Goal: Communication & Community: Answer question/provide support

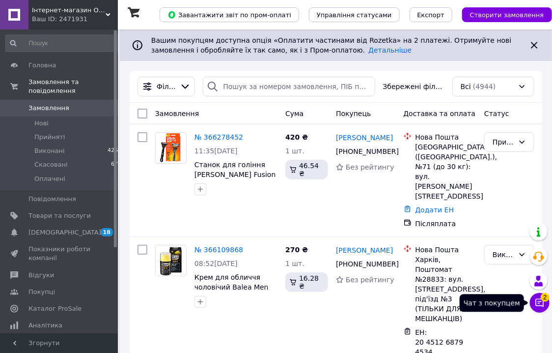
click at [538, 304] on icon at bounding box center [540, 303] width 10 height 10
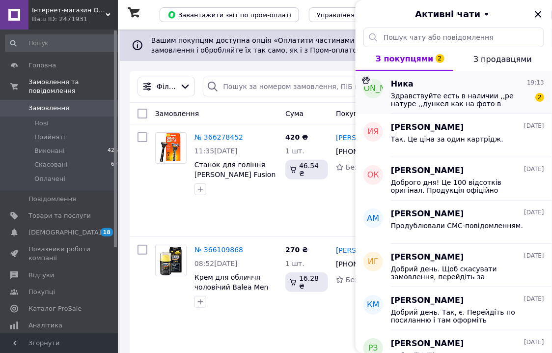
click at [452, 106] on span "Здравствуйте есть в наличии ,,ре натуре ,,дункел как на фото в объявлении не да…" at bounding box center [461, 100] width 140 height 16
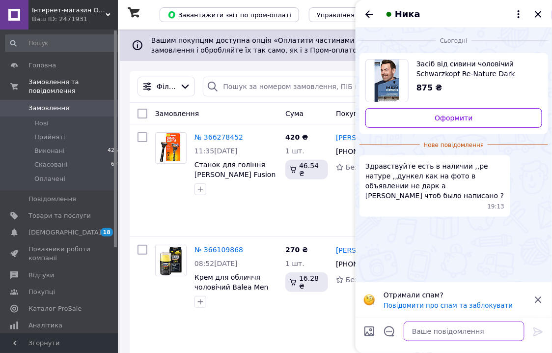
click at [413, 334] on textarea at bounding box center [464, 331] width 121 height 20
type textarea "K"
click at [397, 324] on textarea "Лобрий" at bounding box center [454, 331] width 141 height 20
click at [447, 338] on textarea "Добрий" at bounding box center [454, 331] width 141 height 20
click at [487, 333] on textarea "Добрий вечір! Dunkel це нысецькою" at bounding box center [454, 331] width 141 height 20
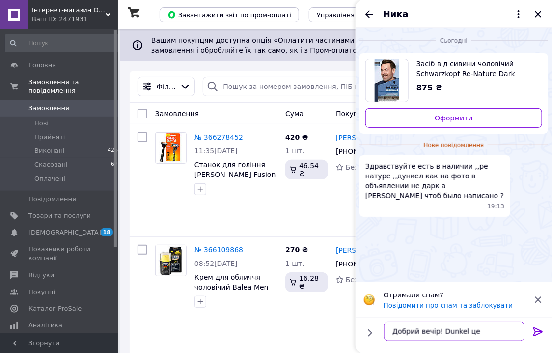
click at [489, 331] on textarea "Добрий вечір! Dunkel це нысецькою" at bounding box center [454, 331] width 141 height 20
click at [516, 331] on textarea "Добрий вечір! Dunkel це німецькою" at bounding box center [454, 331] width 141 height 20
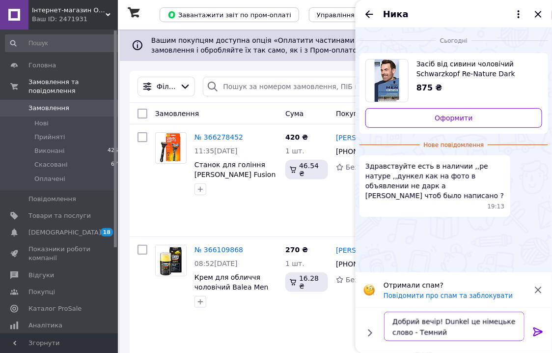
click at [423, 330] on textarea "Добрий вечір! Dunkel це німецьке слово - Темний" at bounding box center [454, 326] width 141 height 29
click at [451, 335] on textarea "Добрий вечір! Dunkel це німецьке слово - темний" at bounding box center [454, 326] width 141 height 29
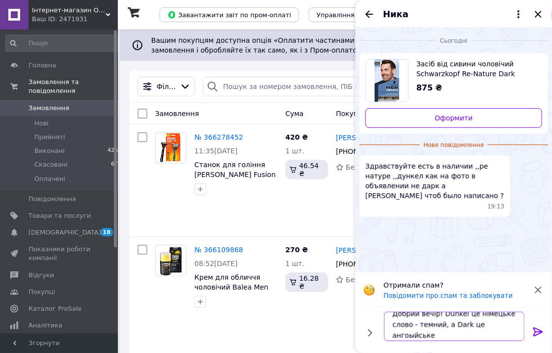
click at [413, 338] on textarea "Добрий вечір! Dunkel це німецьке слово - темний, а Dark це ангоыйське" at bounding box center [454, 326] width 141 height 29
click at [437, 335] on textarea "Добрий вечір! Dunkel це німецьке слово - темний, а Dark це англійське" at bounding box center [454, 326] width 141 height 29
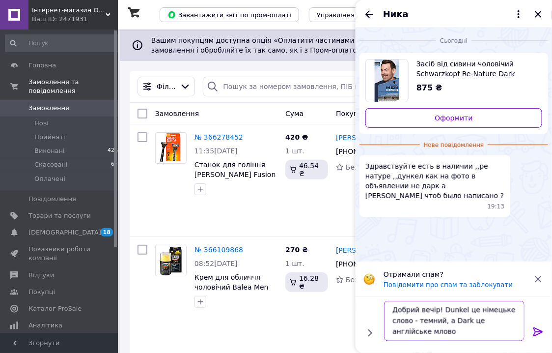
click at [433, 330] on textarea "Добрий вечір! Dunkel це німецьке слово - темний, а Dark це англійське млово" at bounding box center [454, 321] width 141 height 40
click at [457, 333] on textarea "Добрий вечір! Dunkel це німецьке слово - темний, а Dark це англійське слово" at bounding box center [454, 321] width 141 height 40
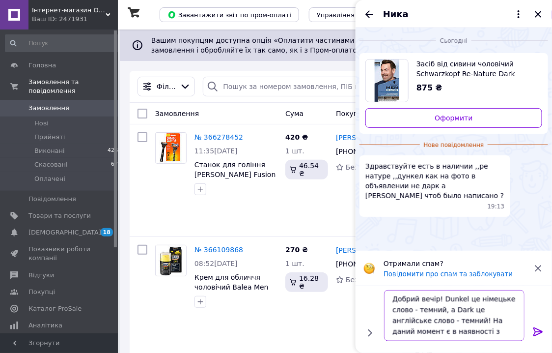
scroll to position [8, 0]
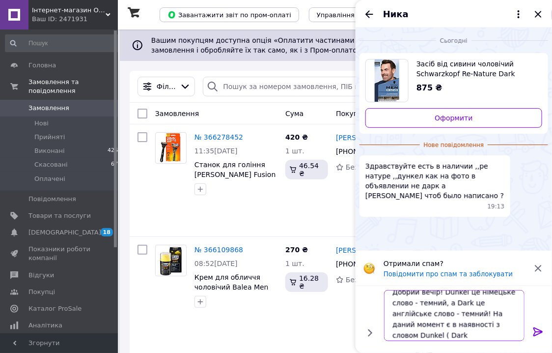
click at [447, 335] on textarea "Добрий вечір! Dunkel це німецьке слово - темний, а Dark це англійське слово - т…" at bounding box center [454, 315] width 141 height 51
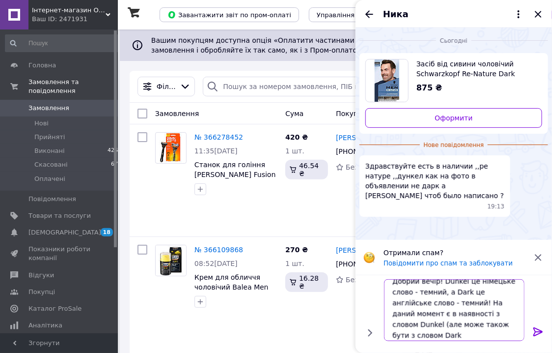
click at [461, 338] on textarea "Добрий вечір! Dunkel це німецьке слово - темний, а Dark це англійське слово - т…" at bounding box center [454, 310] width 141 height 62
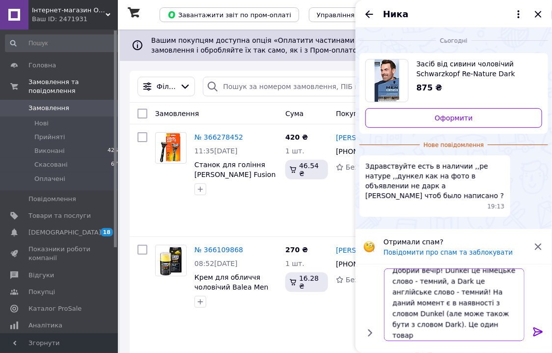
click at [494, 328] on textarea "Добрий вечір! Dunkel це німецьке слово - темний, а Dark це англійське слово - т…" at bounding box center [454, 304] width 141 height 73
click at [490, 324] on textarea "Добрий вечір! Dunkel це німецьке слово - темний, а Dark це англійське слово - т…" at bounding box center [454, 304] width 141 height 73
click at [500, 326] on textarea "Добрий вечір! Dunkel це німецьке слово - темний, а Dark це англійське слово - т…" at bounding box center [454, 304] width 141 height 73
click at [495, 325] on textarea "Добрий вечір! Dunkel це німецьке слово - темний, а Dark це англійське слово - т…" at bounding box center [454, 304] width 141 height 73
click at [427, 337] on textarea "Добрий вечір! Dunkel це німецьке слово - темний, а Dark це англійське слово - т…" at bounding box center [454, 304] width 141 height 73
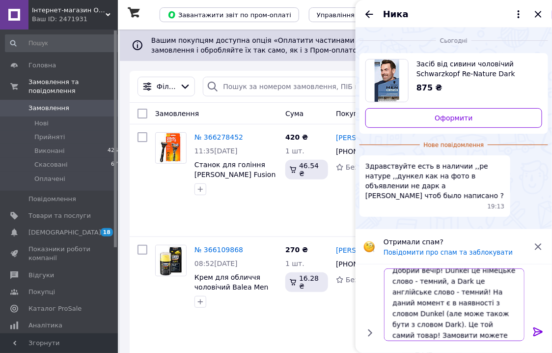
paste textarea "https://onlyquality.com.ua/ua/p392652942-zasib-vid-sivini.html"
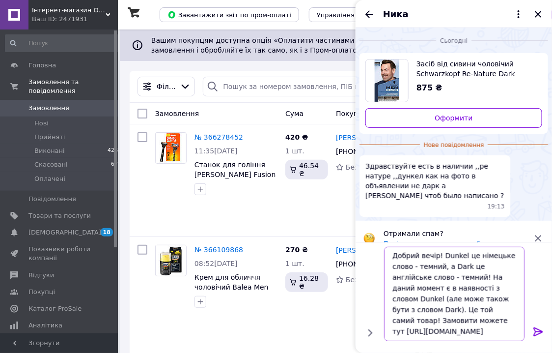
type textarea "Добрий вечір! Dunkel це німецьке слово - темний, а Dark це англійське слово - т…"
click at [533, 335] on icon at bounding box center [539, 332] width 12 height 12
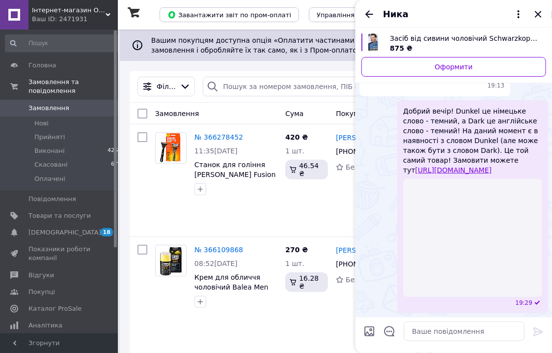
scroll to position [86, 0]
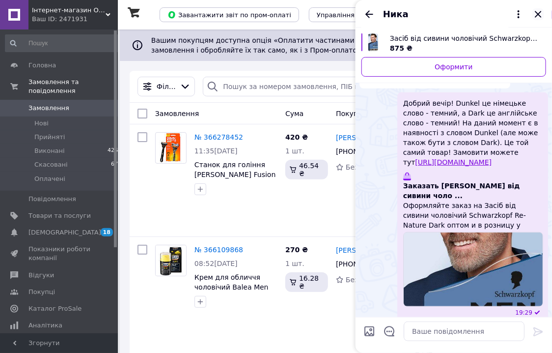
click at [540, 14] on icon "Закрити" at bounding box center [538, 14] width 6 height 6
